Goal: Feedback & Contribution: Submit feedback/report problem

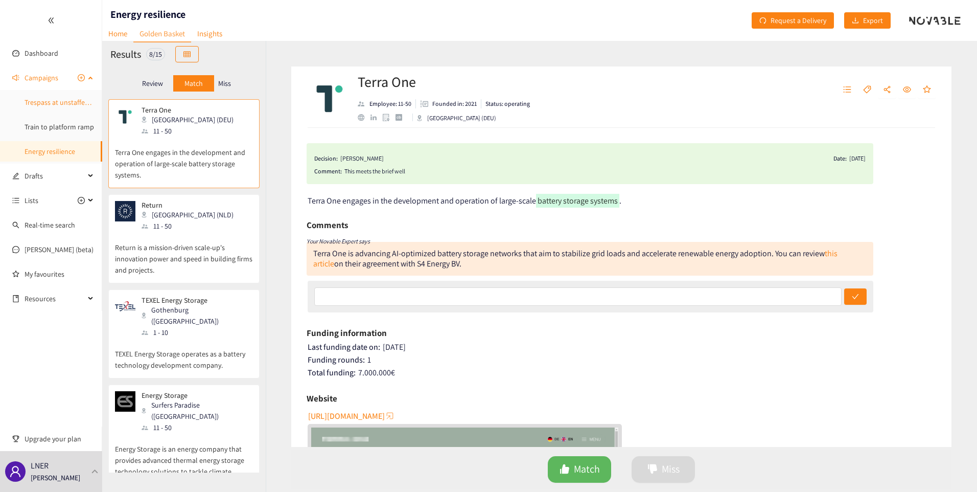
click at [45, 105] on link "Trespass at unstaffed stations" at bounding box center [70, 102] width 90 height 9
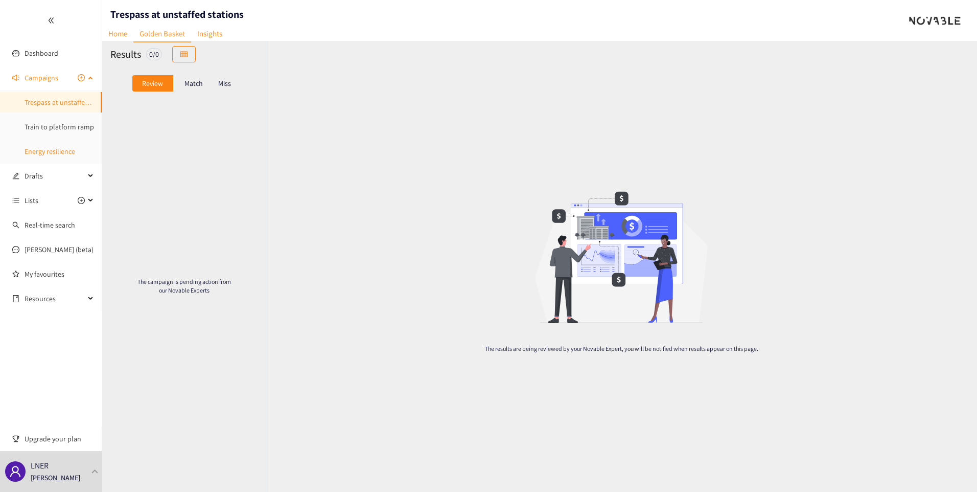
click at [52, 156] on link "Energy resilience" at bounding box center [50, 151] width 51 height 9
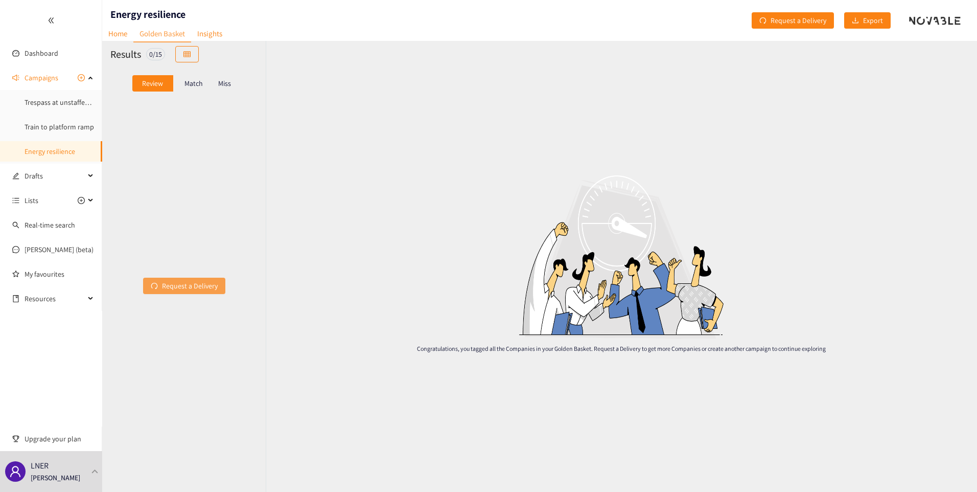
click at [191, 285] on span "Request a Delivery" at bounding box center [190, 285] width 56 height 11
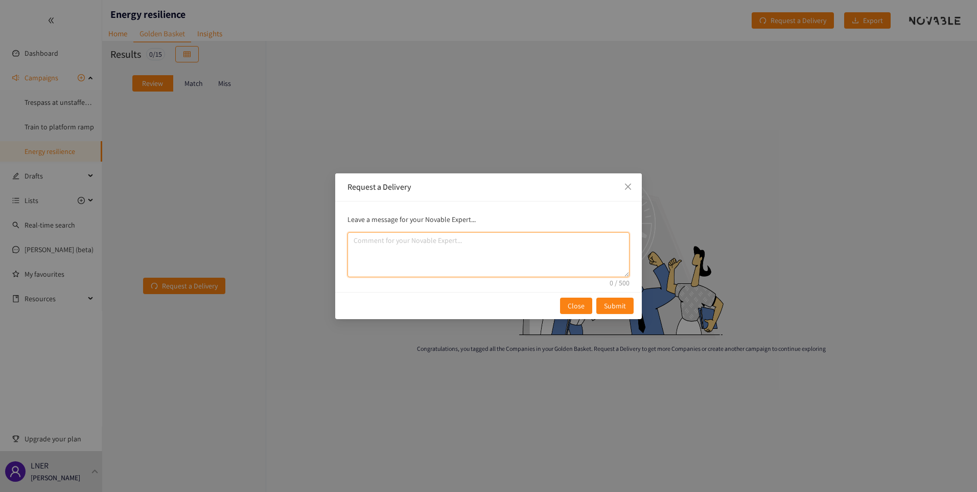
click at [401, 243] on textarea "comment" at bounding box center [489, 254] width 282 height 45
click at [578, 303] on span "Close" at bounding box center [576, 305] width 17 height 11
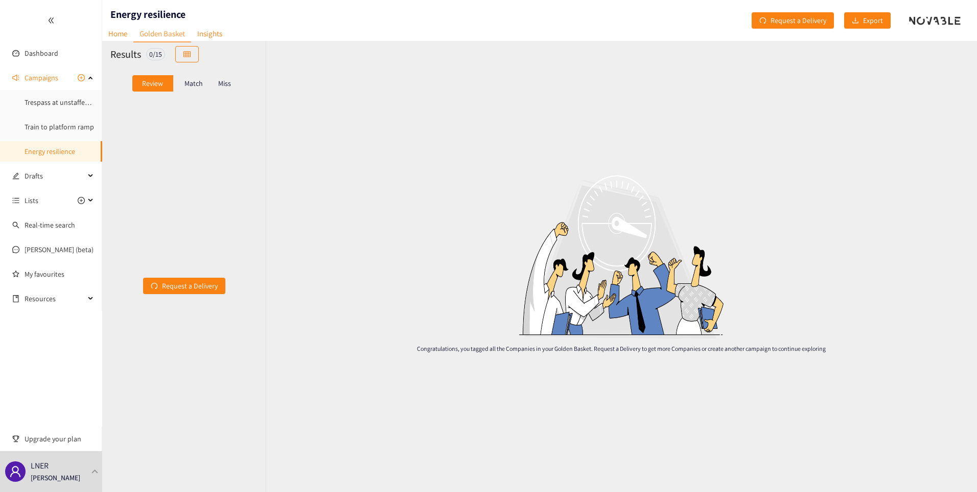
click at [193, 83] on p "Match" at bounding box center [194, 83] width 18 height 8
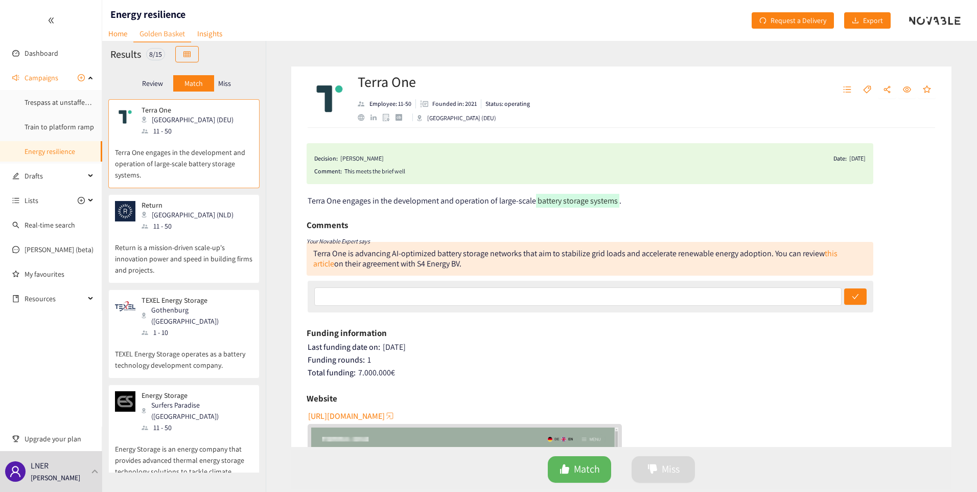
click at [226, 80] on p "Miss" at bounding box center [224, 83] width 13 height 8
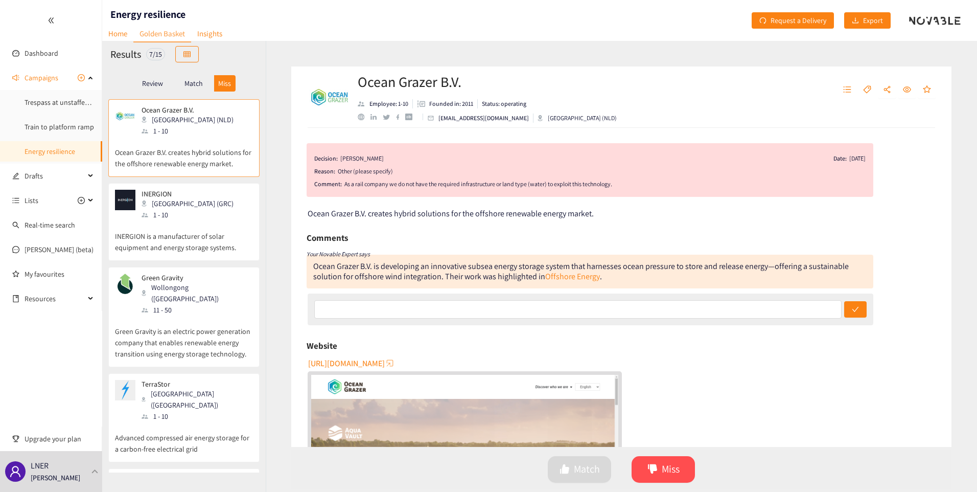
click at [194, 86] on p "Match" at bounding box center [194, 83] width 18 height 8
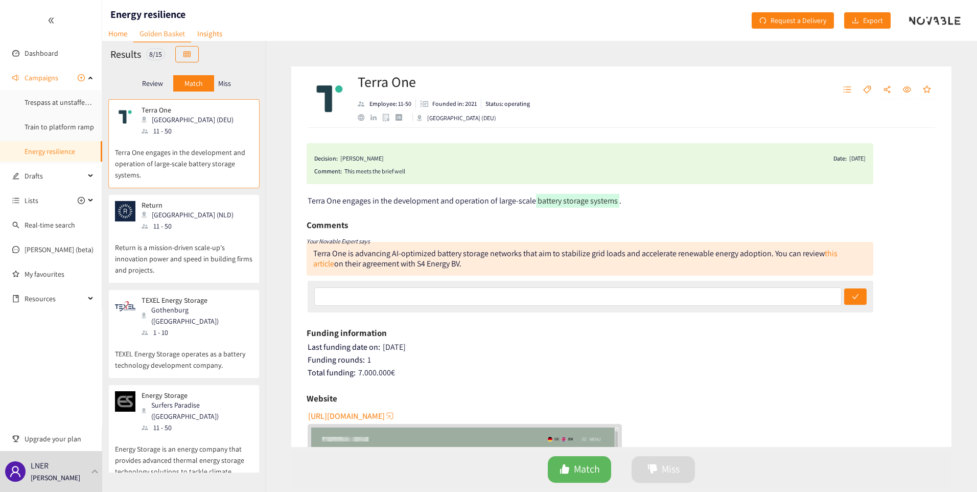
click at [228, 80] on p "Miss" at bounding box center [224, 83] width 13 height 8
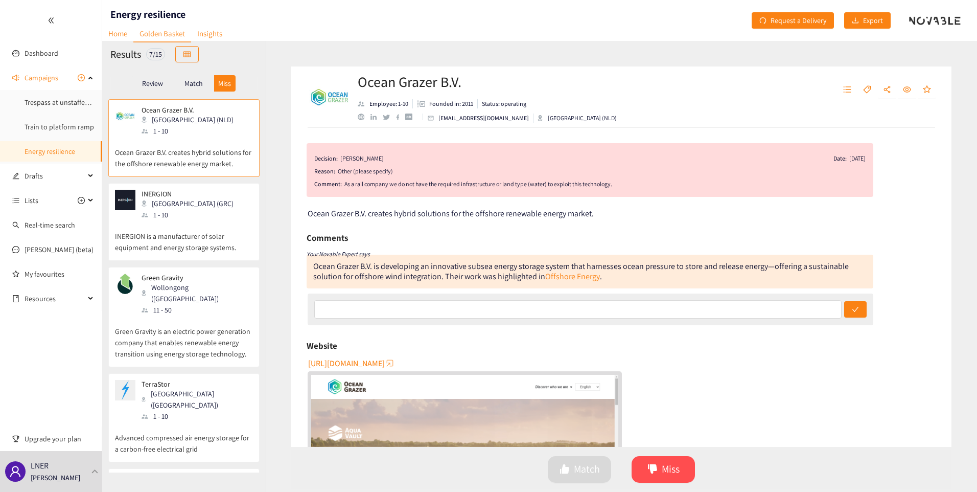
click at [154, 84] on p "Review" at bounding box center [152, 83] width 21 height 8
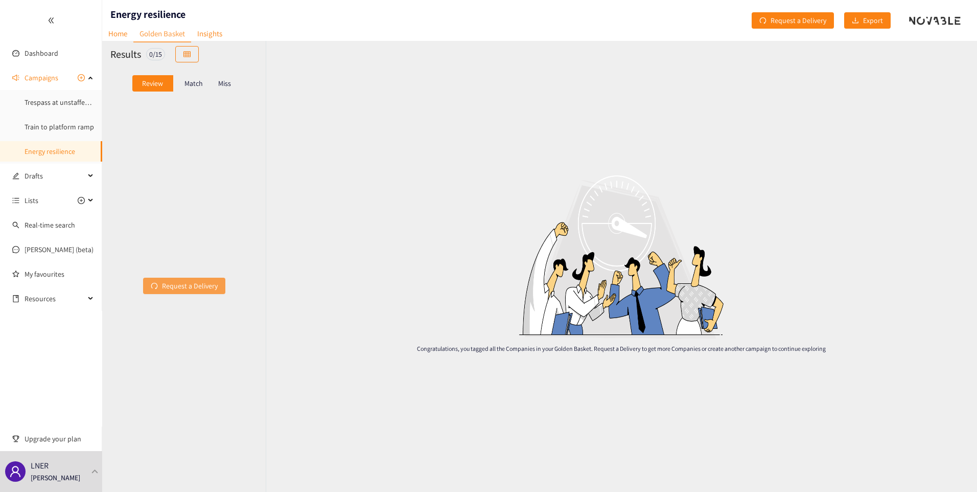
click at [180, 286] on span "Request a Delivery" at bounding box center [190, 285] width 56 height 11
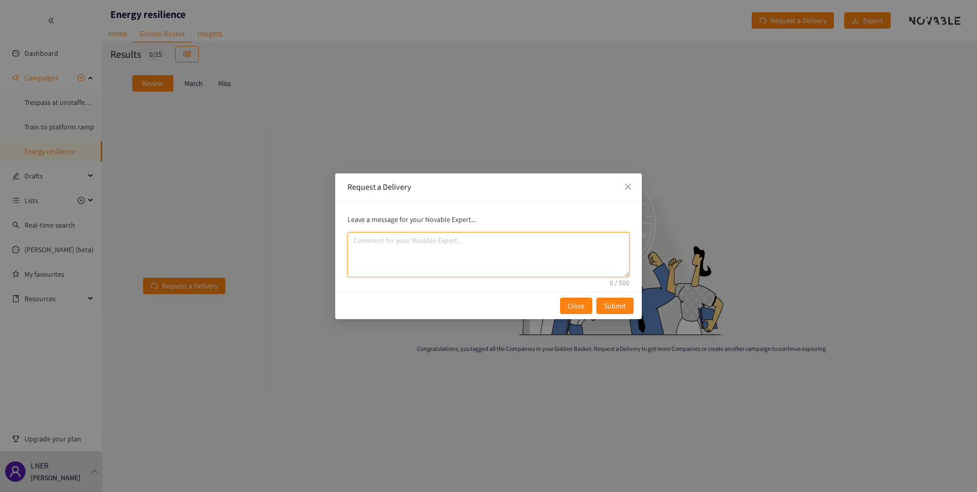
click at [404, 245] on textarea "comment" at bounding box center [489, 254] width 282 height 45
type textarea "Focus more on solutions which require little infrastructure and land for deploy…"
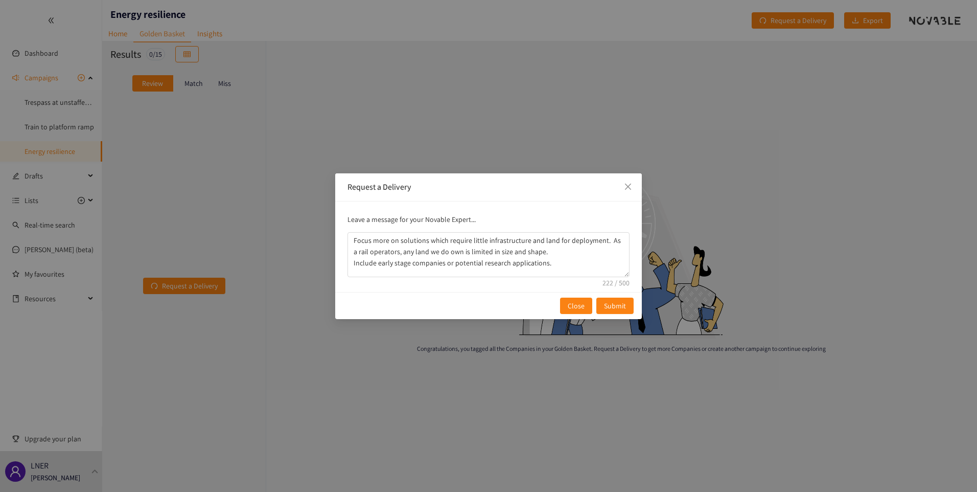
click at [218, 177] on div "Request a Delivery Leave a message for your Novable Expert... Focus more on sol…" at bounding box center [488, 246] width 977 height 492
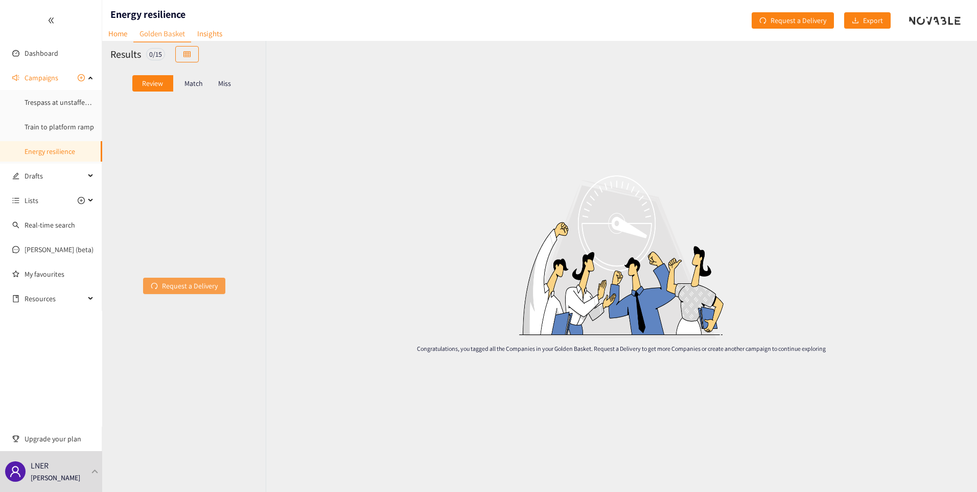
click at [175, 291] on button "Request a Delivery" at bounding box center [184, 286] width 82 height 16
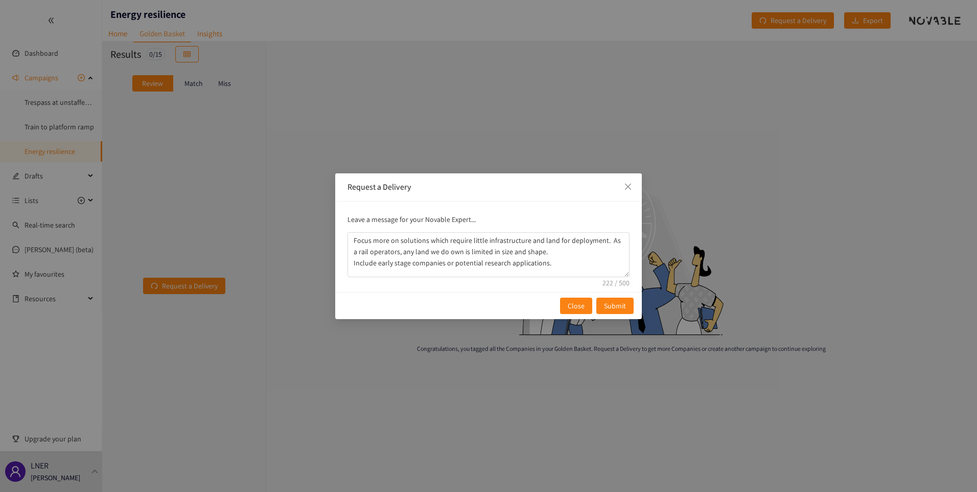
click at [155, 219] on div "Request a Delivery Leave a message for your Novable Expert... Focus more on sol…" at bounding box center [488, 246] width 977 height 492
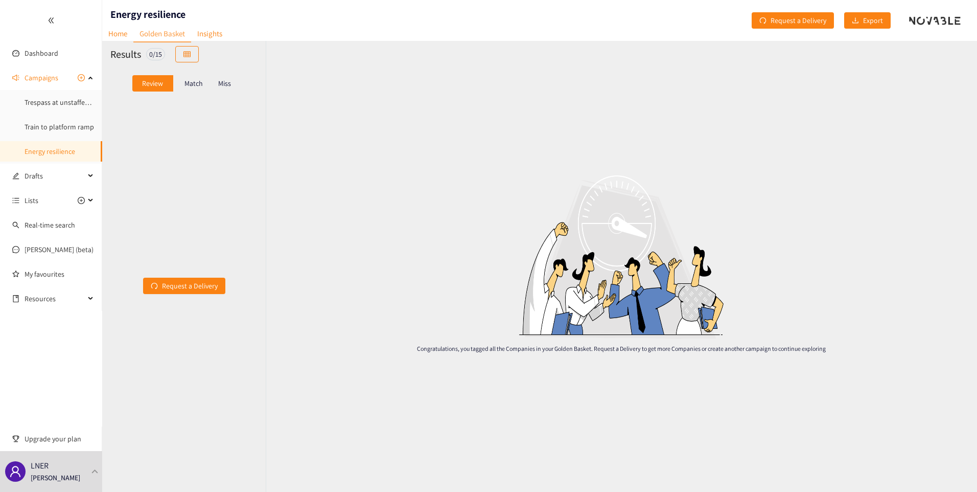
click at [221, 83] on p "Miss" at bounding box center [224, 83] width 13 height 8
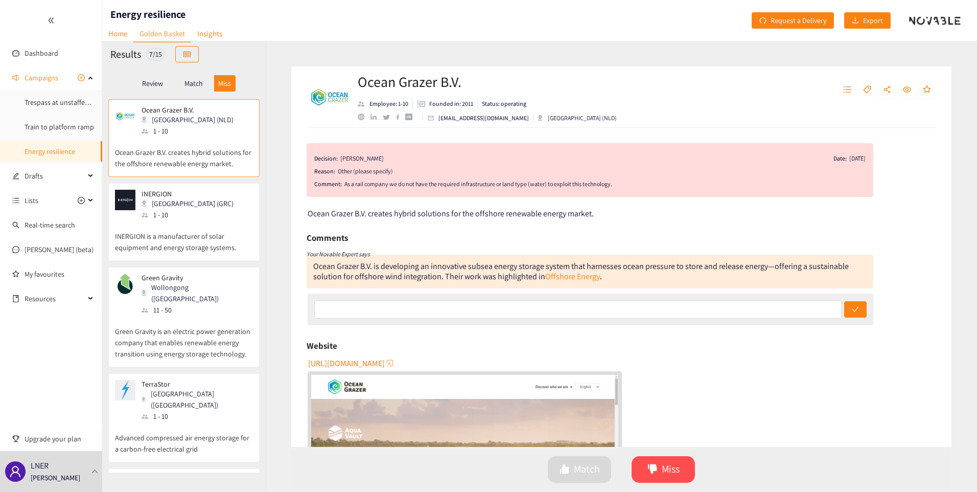
click at [187, 219] on div "1 - 10" at bounding box center [191, 214] width 98 height 11
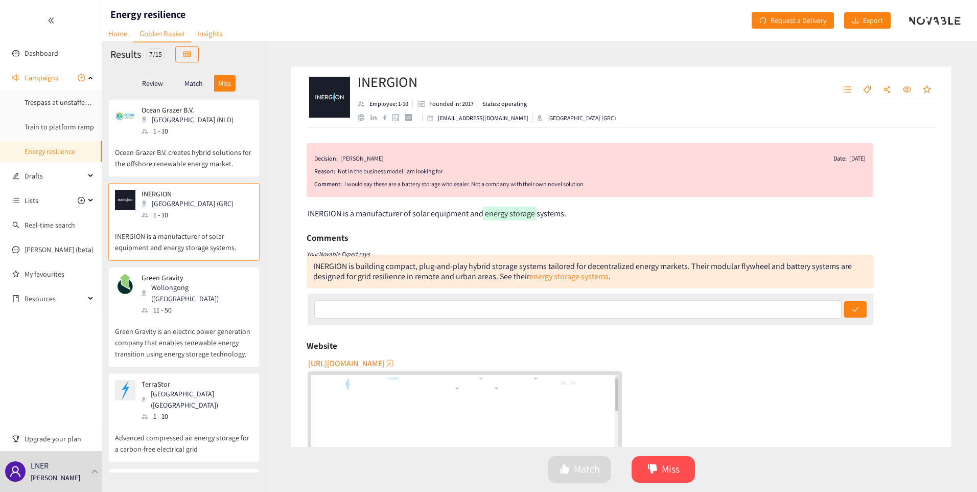
click at [174, 315] on p "Green Gravity is an electric power generation company that enables renewable en…" at bounding box center [184, 337] width 138 height 44
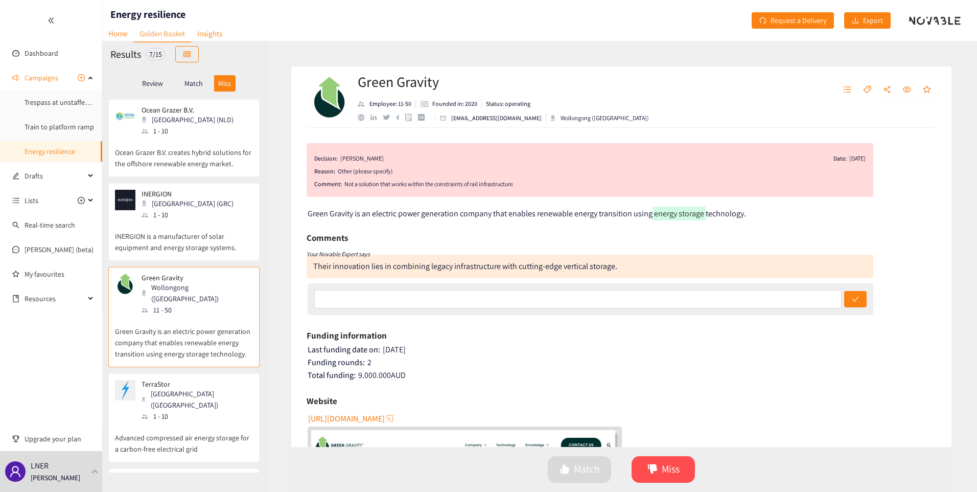
click at [149, 82] on p "Review" at bounding box center [152, 83] width 21 height 8
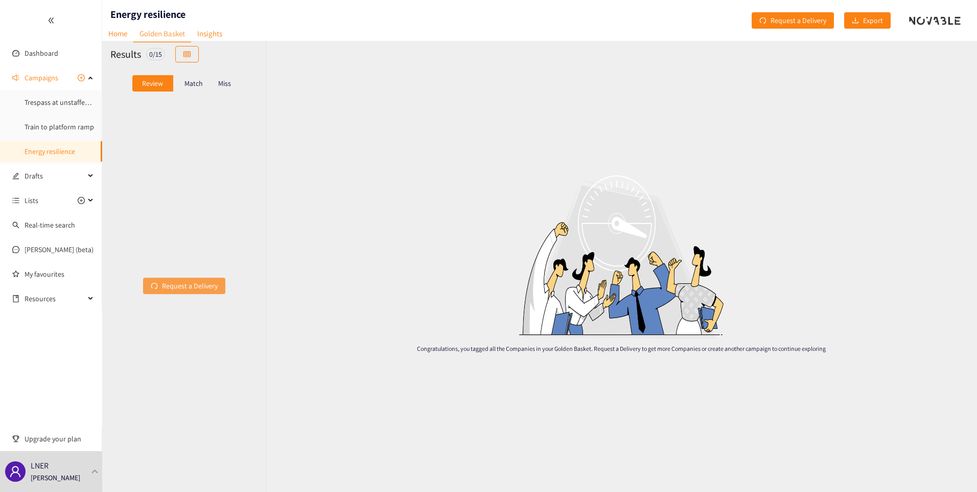
click at [184, 292] on button "Request a Delivery" at bounding box center [184, 286] width 82 height 16
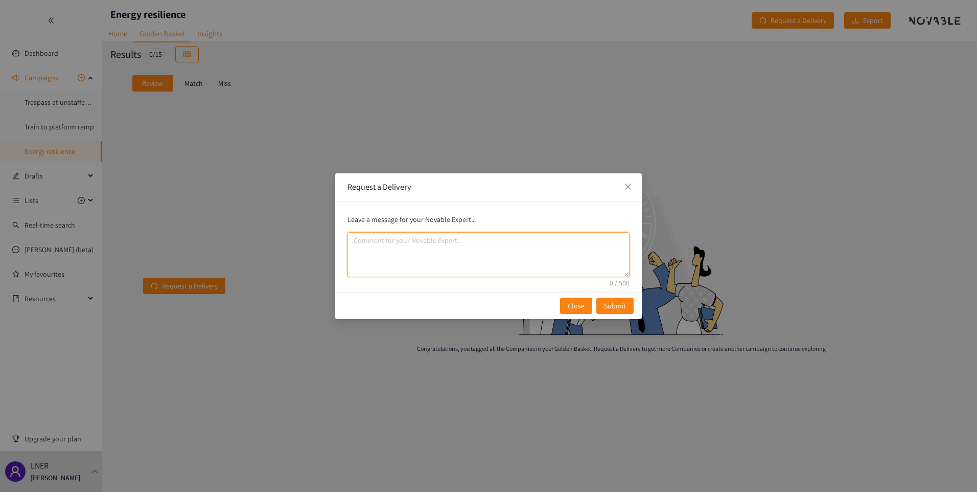
click at [441, 257] on textarea "comment" at bounding box center [489, 254] width 282 height 45
type textarea "Focus on solutions which can be deployed within minimal land or infrastructure …"
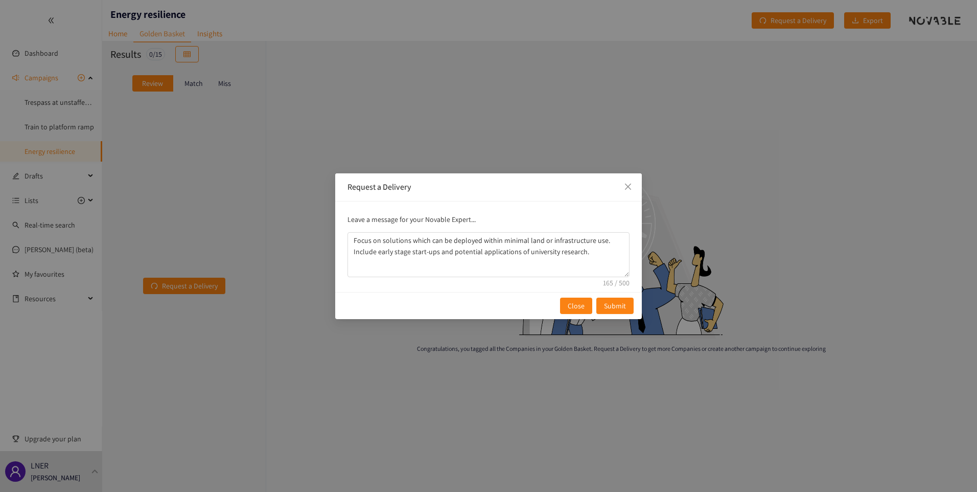
click at [185, 196] on div "Request a Delivery Leave a message for your Novable Expert... Focus on solution…" at bounding box center [488, 246] width 977 height 492
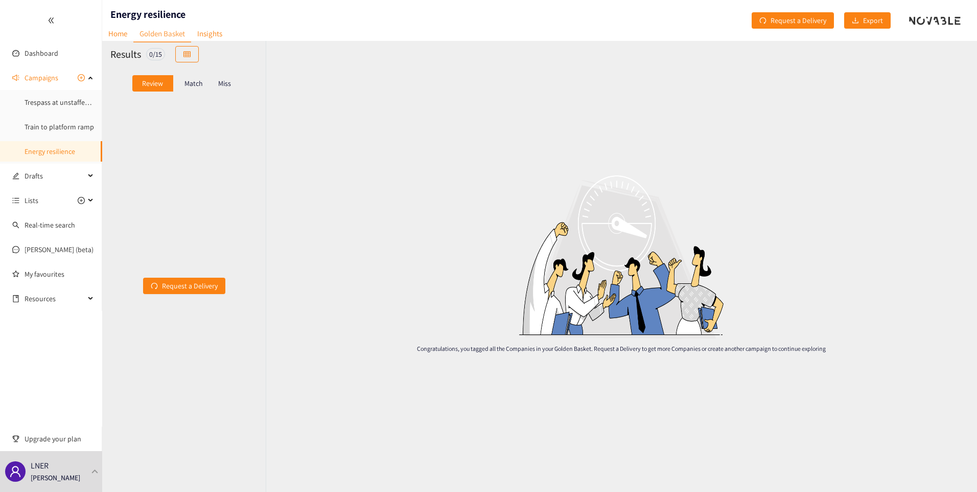
click at [223, 82] on p "Miss" at bounding box center [224, 83] width 13 height 8
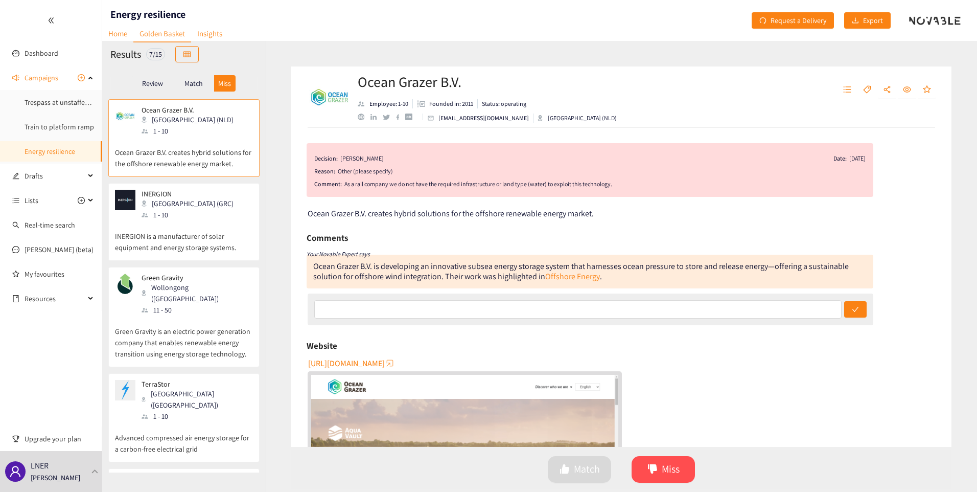
click at [188, 215] on div "1 - 10" at bounding box center [191, 214] width 98 height 11
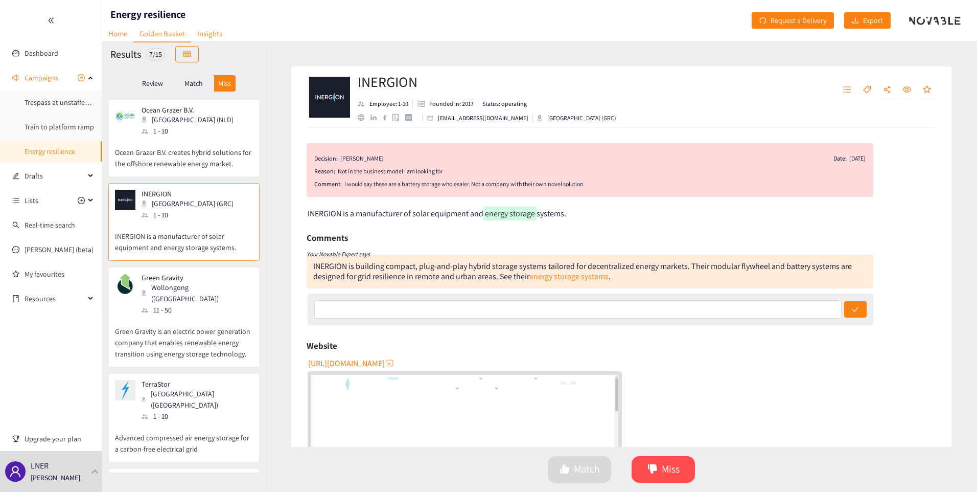
click at [196, 315] on p "Green Gravity is an electric power generation company that enables renewable en…" at bounding box center [184, 337] width 138 height 44
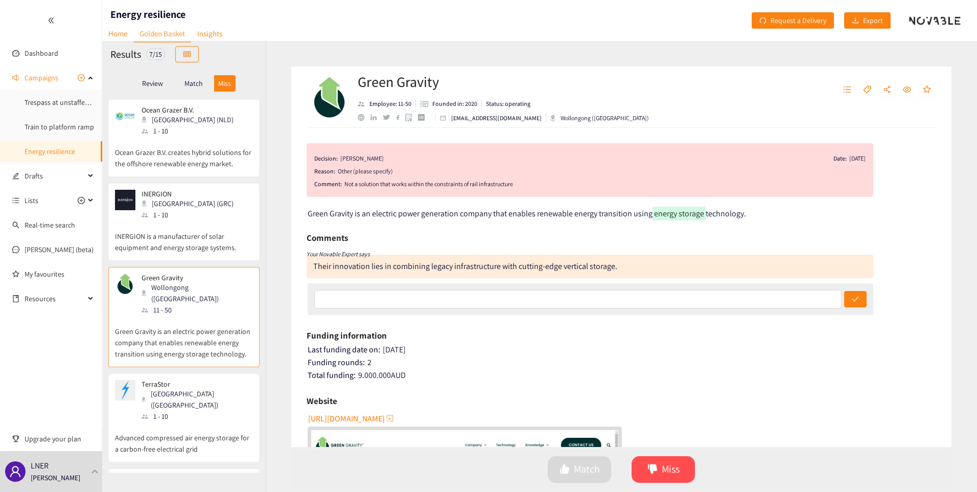
click at [174, 388] on div "[GEOGRAPHIC_DATA] ([GEOGRAPHIC_DATA])" at bounding box center [197, 399] width 110 height 22
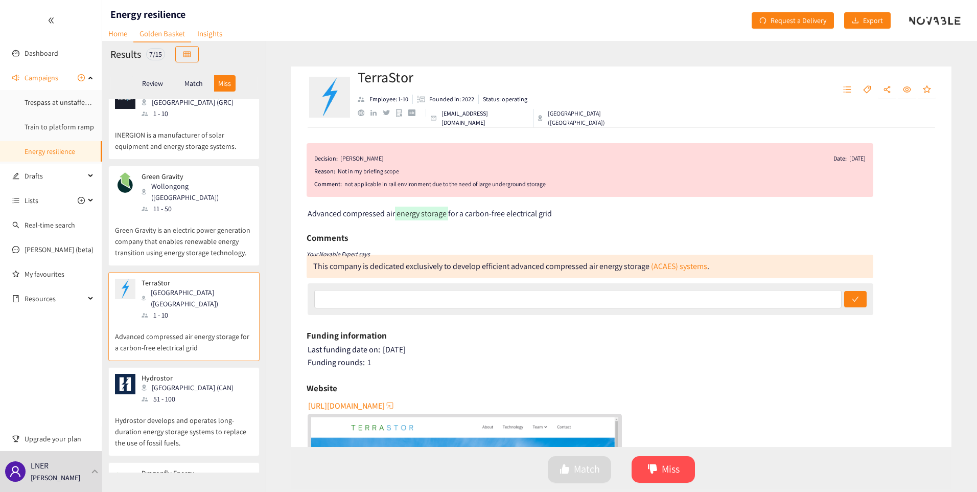
scroll to position [102, 0]
click at [174, 403] on p "Hydrostor develops and operates long-duration energy storage systems to replace…" at bounding box center [184, 425] width 138 height 44
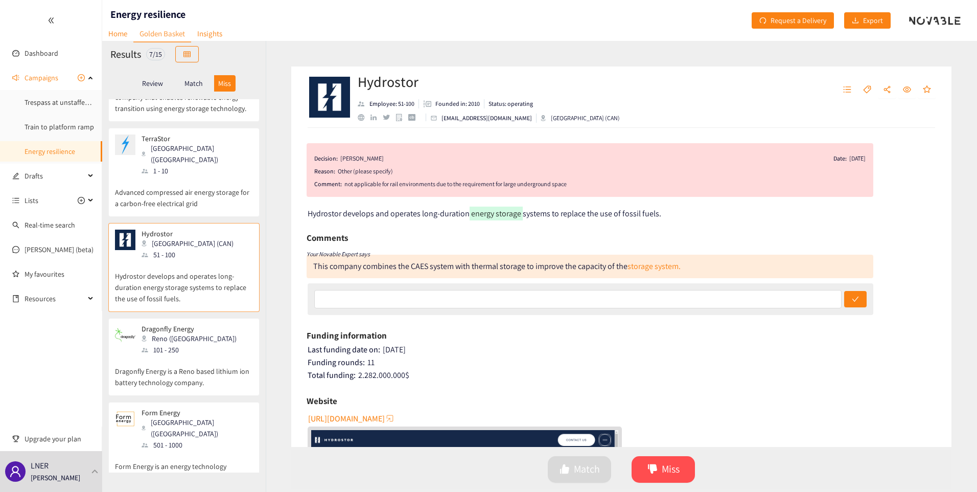
scroll to position [247, 0]
click at [174, 360] on p "Dragonfly Energy is a Reno based lithium ion battery technology company." at bounding box center [184, 369] width 138 height 33
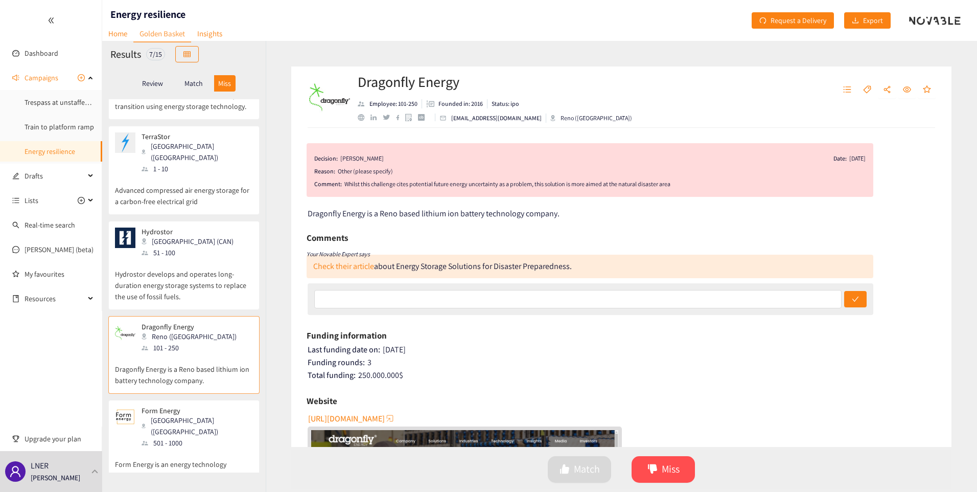
click at [188, 415] on div "[GEOGRAPHIC_DATA] ([GEOGRAPHIC_DATA])" at bounding box center [197, 426] width 110 height 22
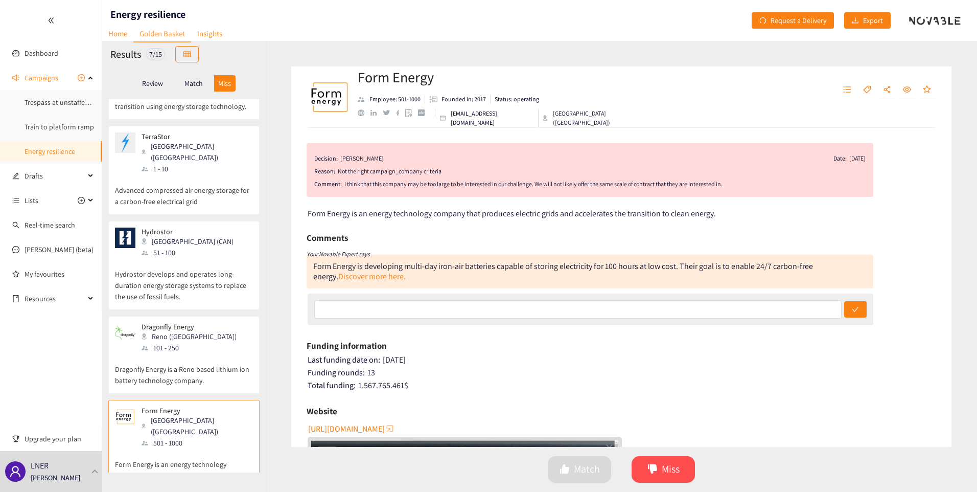
click at [186, 353] on p "Dragonfly Energy is a Reno based lithium ion battery technology company." at bounding box center [184, 369] width 138 height 33
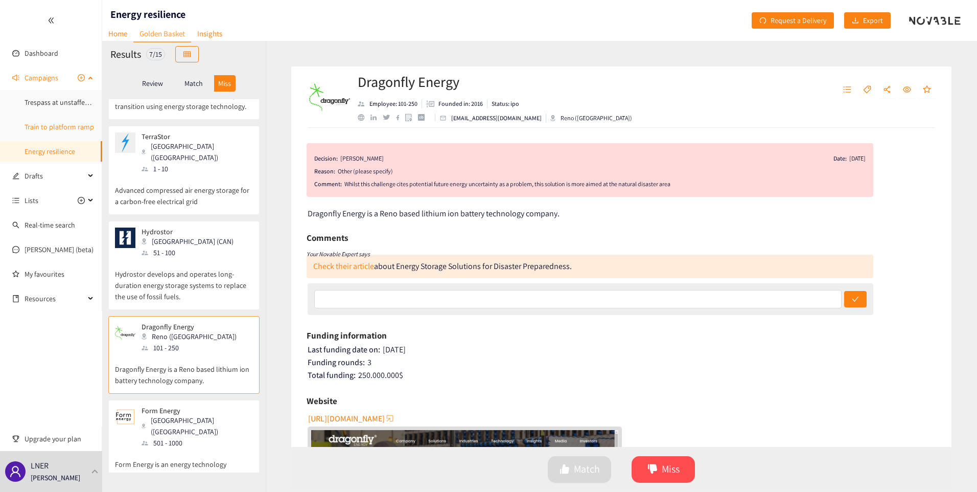
click at [54, 130] on link "Train to platform ramp" at bounding box center [60, 126] width 70 height 9
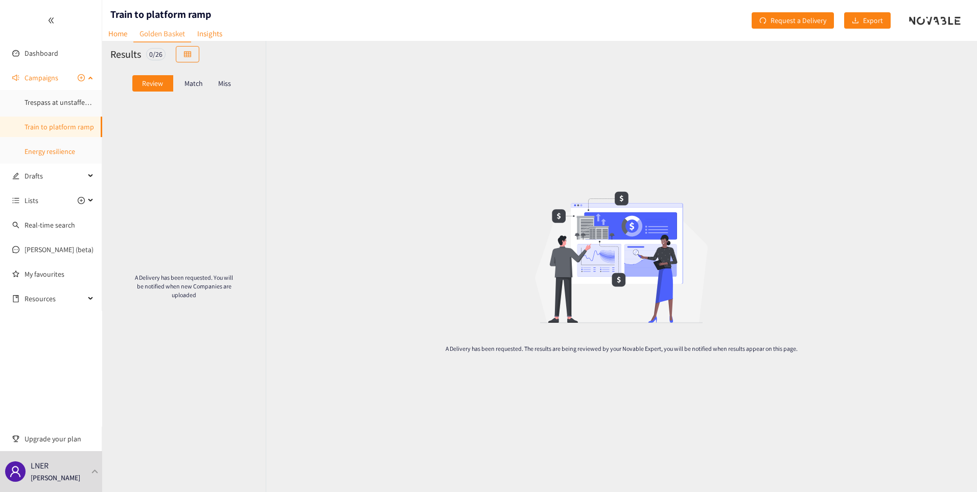
click at [59, 156] on link "Energy resilience" at bounding box center [50, 151] width 51 height 9
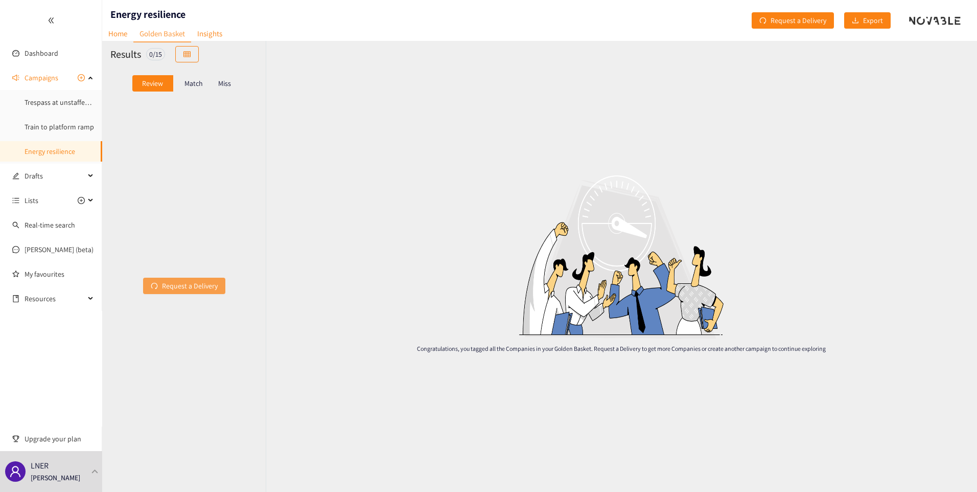
click at [176, 284] on span "Request a Delivery" at bounding box center [190, 285] width 56 height 11
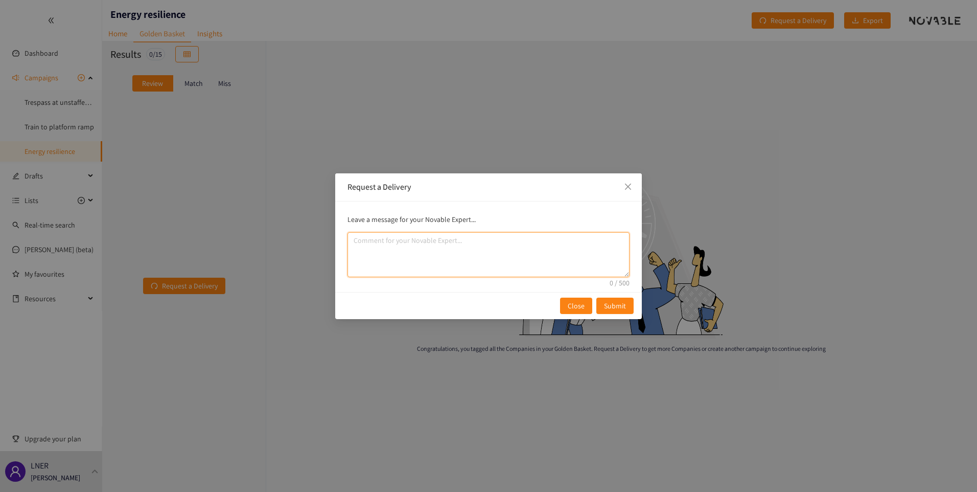
click at [418, 248] on textarea "comment" at bounding box center [489, 254] width 282 height 45
paste textarea "Focus on solutions which can be deployed within minimal land or infrastructure …"
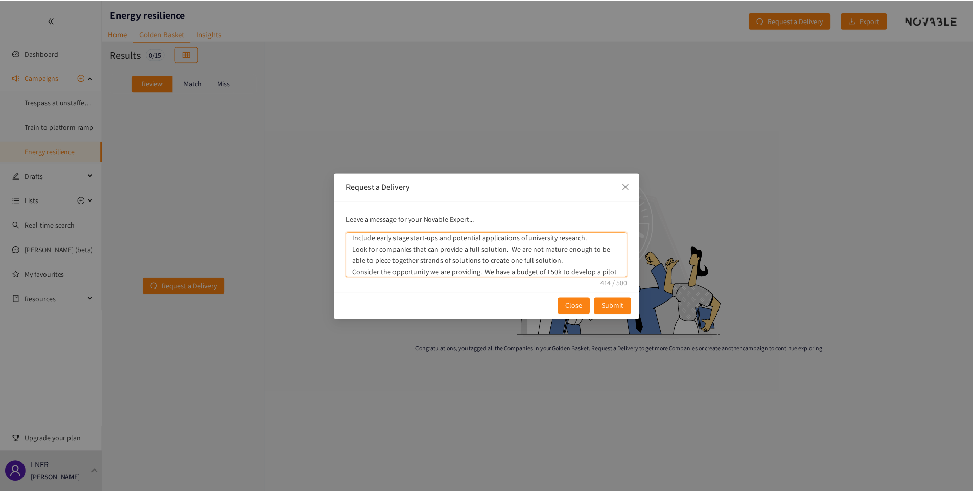
scroll to position [25, 0]
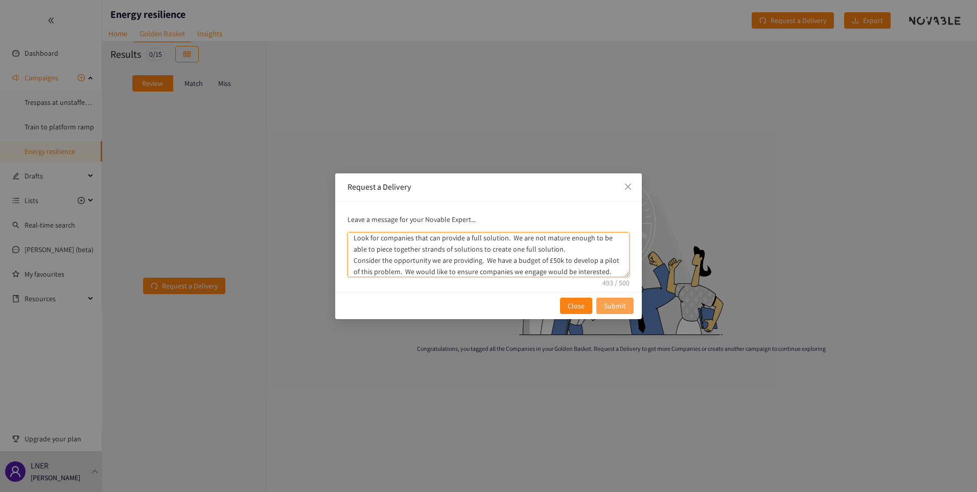
type textarea "Focus on solutions which can be deployed within minimal land or infrastructure …"
click at [623, 305] on span "Submit" at bounding box center [615, 305] width 22 height 11
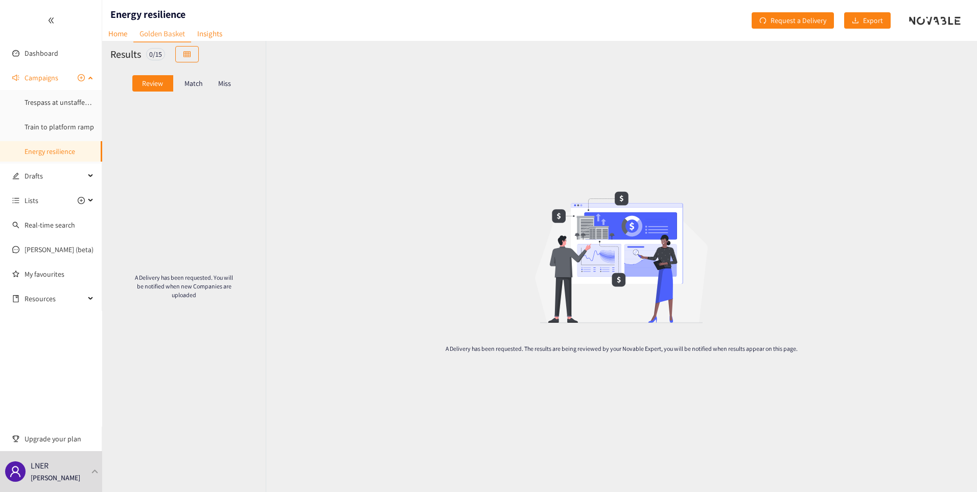
click at [41, 79] on span "Campaigns" at bounding box center [42, 77] width 34 height 20
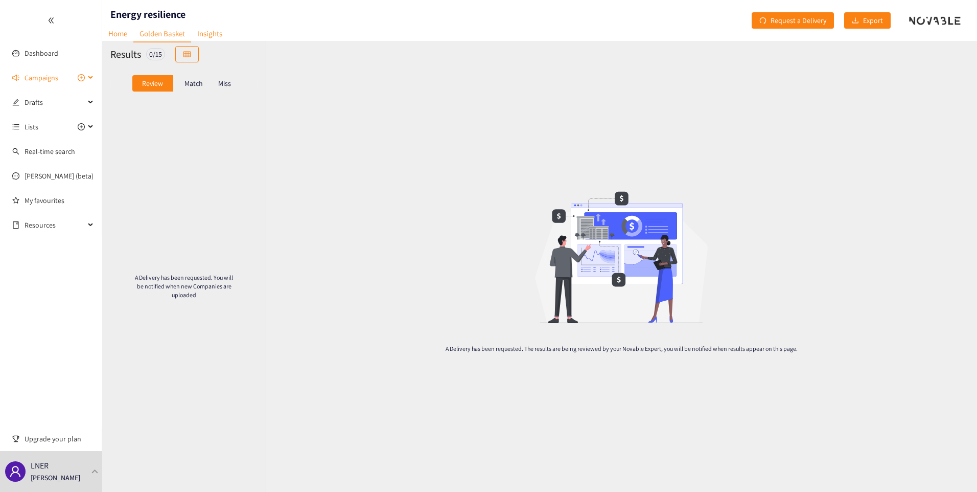
click at [59, 81] on span "Campaigns" at bounding box center [55, 77] width 60 height 20
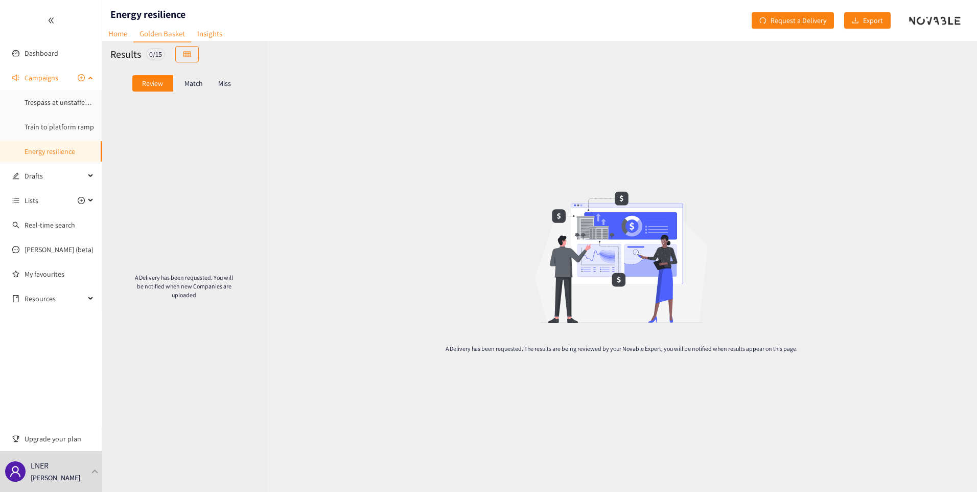
click at [36, 75] on span "Campaigns" at bounding box center [42, 77] width 34 height 20
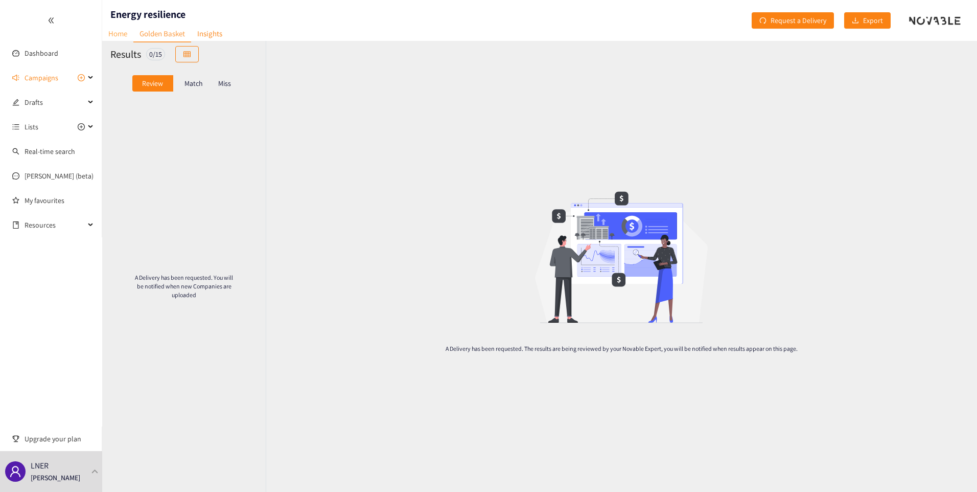
click at [110, 33] on link "Home" at bounding box center [117, 34] width 31 height 16
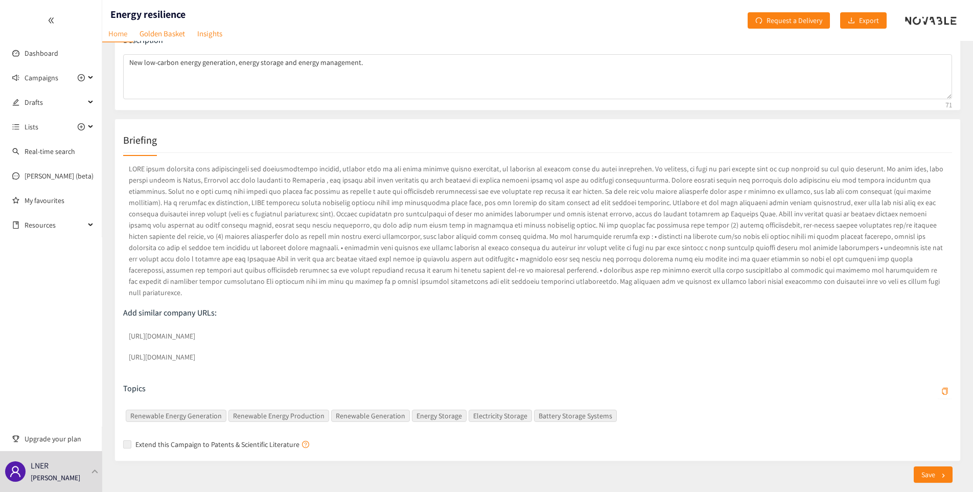
scroll to position [102, 0]
click at [44, 80] on span "Campaigns" at bounding box center [42, 77] width 34 height 20
click at [58, 156] on link "Energy resilience" at bounding box center [50, 151] width 51 height 9
